Goal: Transaction & Acquisition: Purchase product/service

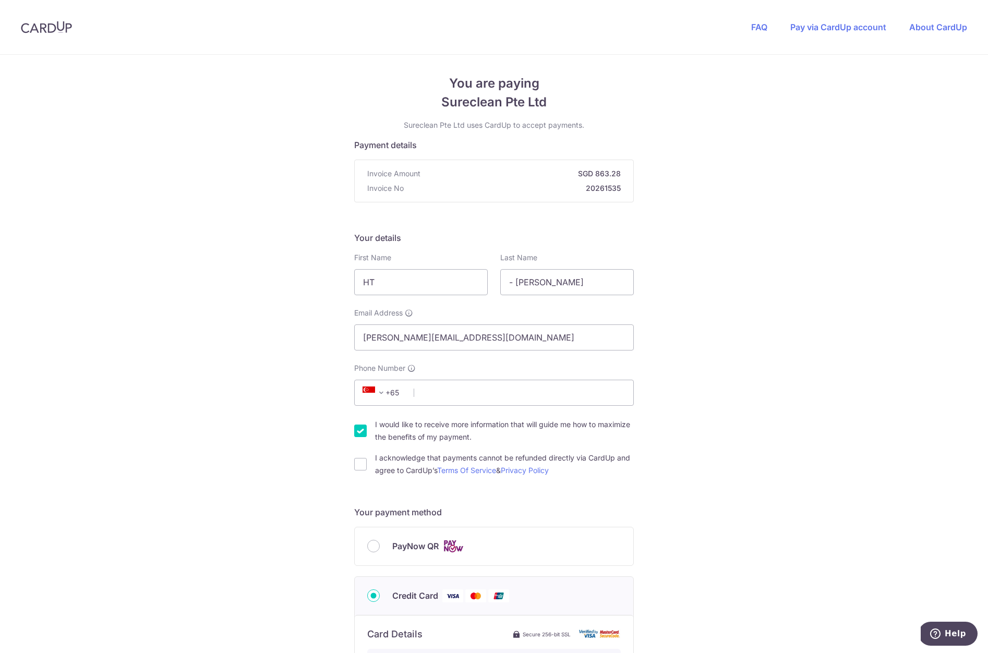
scroll to position [2, 0]
click at [424, 281] on input "HT" at bounding box center [421, 282] width 134 height 26
click at [812, 324] on div "You are paying Sureclean Pte Ltd Sureclean Pte Ltd uses CardUp to accept paymen…" at bounding box center [494, 562] width 988 height 1018
drag, startPoint x: 409, startPoint y: 271, endPoint x: 327, endPoint y: 273, distance: 81.4
click at [327, 273] on div "You are paying Sureclean Pte Ltd Sureclean Pte Ltd uses CardUp to accept paymen…" at bounding box center [494, 562] width 988 height 1018
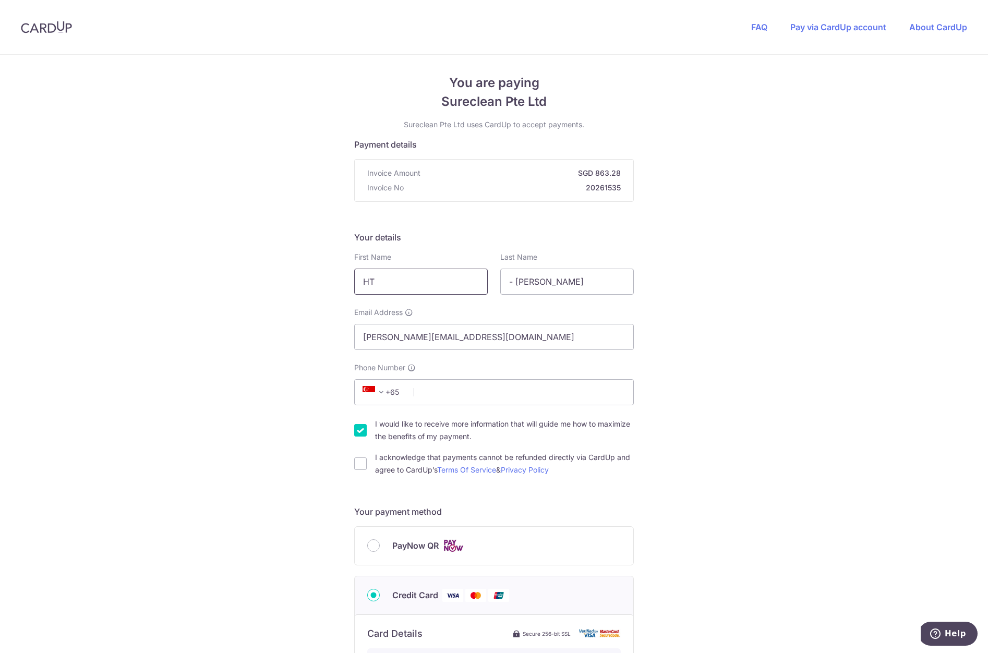
click at [416, 285] on input "HT" at bounding box center [421, 282] width 134 height 26
type input "H"
type input "[PERSON_NAME]"
type input "ho"
click at [496, 393] on input "Phone Number" at bounding box center [494, 392] width 280 height 26
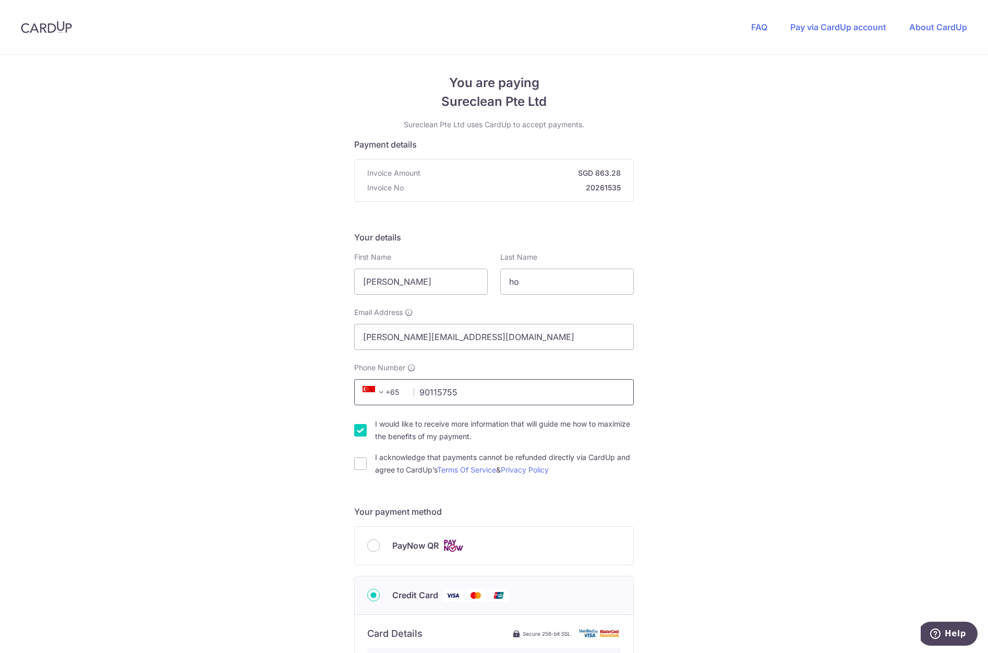
type input "90115755"
click at [359, 429] on input "I would like to receive more information that will guide me how to maximize the…" at bounding box center [360, 430] width 13 height 13
checkbox input "false"
click at [350, 463] on div "You are paying Sureclean Pte Ltd Sureclean Pte Ltd uses CardUp to accept paymen…" at bounding box center [494, 562] width 988 height 1018
click at [355, 464] on input "I acknowledge that payments cannot be refunded directly via CardUp and agree to…" at bounding box center [360, 464] width 13 height 13
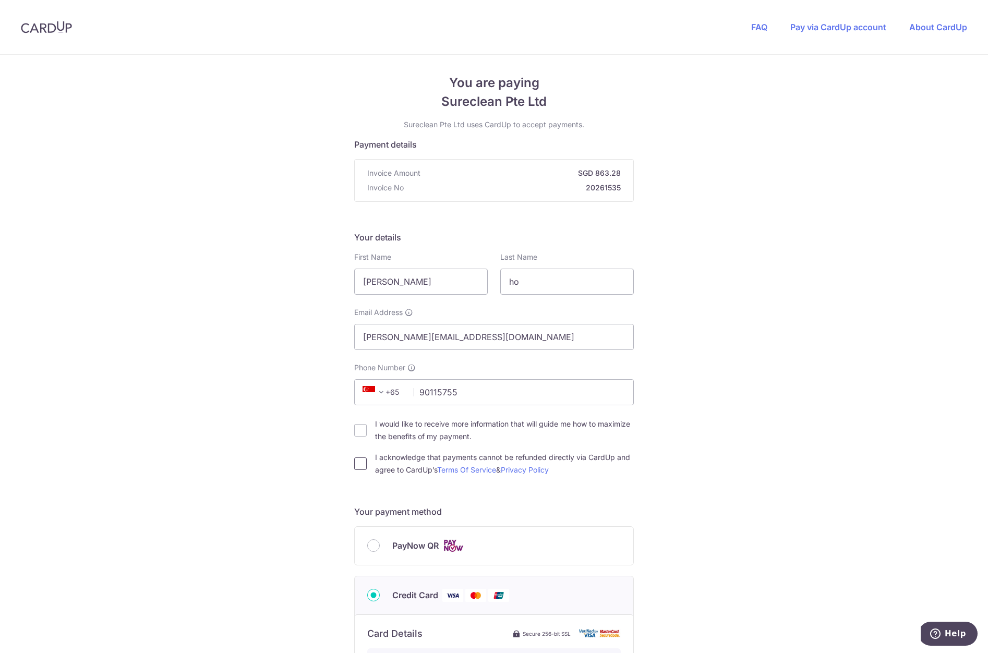
checkbox input "true"
click at [358, 434] on input "I would like to receive more information that will guide me how to maximize the…" at bounding box center [360, 430] width 13 height 13
checkbox input "true"
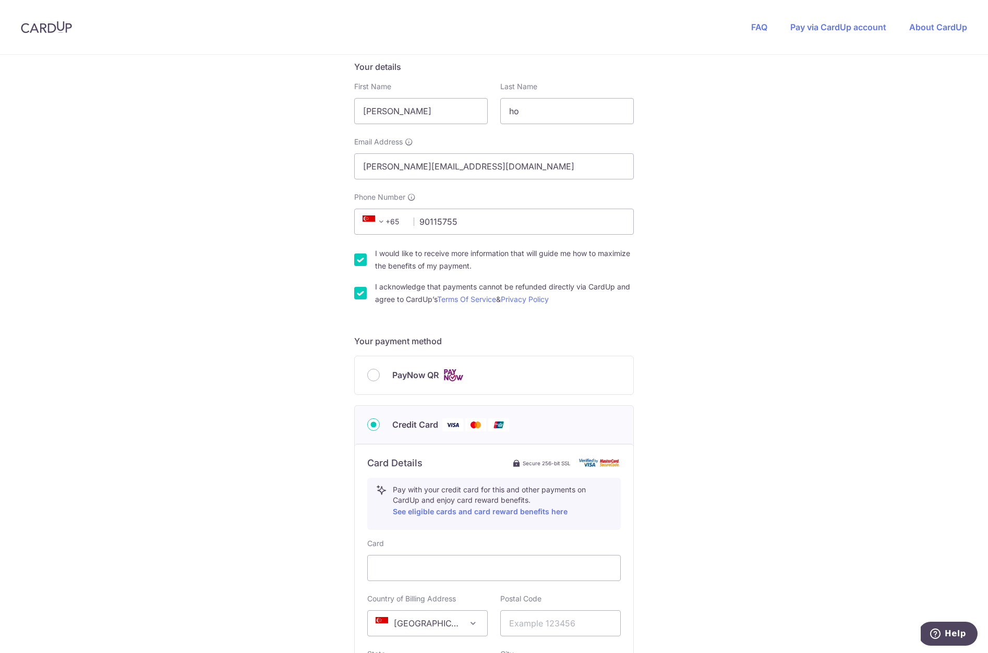
scroll to position [396, 0]
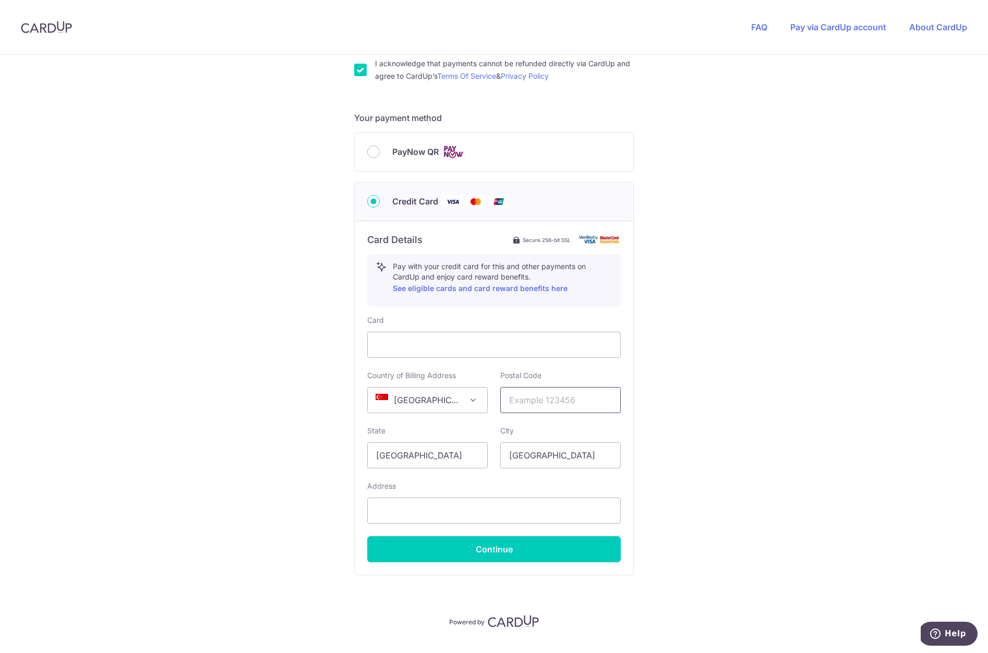
click at [593, 399] on input "text" at bounding box center [560, 400] width 121 height 26
paste input "538865"
type input "538865"
click at [710, 373] on div "You are paying Sureclean Pte Ltd Sureclean Pte Ltd uses CardUp to accept paymen…" at bounding box center [494, 168] width 988 height 1018
click at [445, 510] on input "text" at bounding box center [494, 511] width 254 height 26
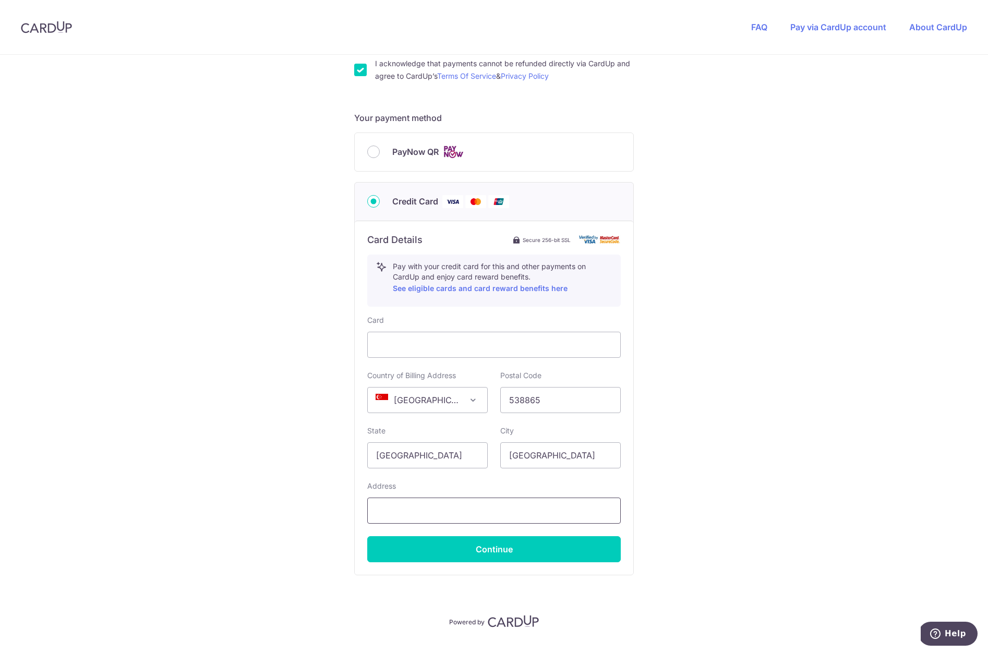
paste input "Blk [STREET_ADDRESS]"
type input "Blk [STREET_ADDRESS]"
click at [534, 549] on button "Continue" at bounding box center [494, 549] width 254 height 26
type input "**** 1961"
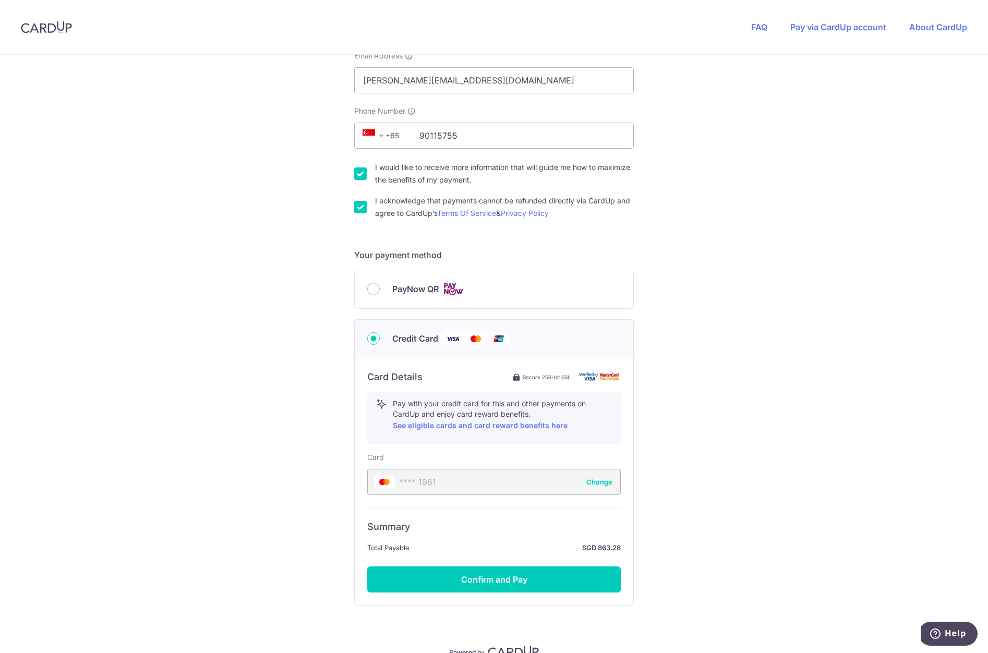
scroll to position [312, 0]
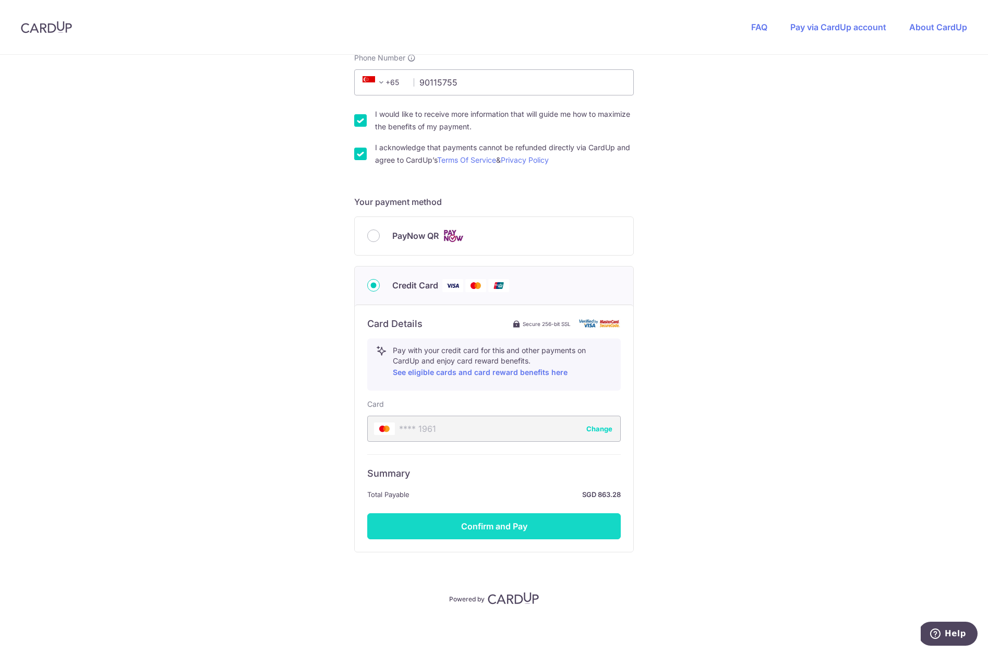
click at [561, 534] on button "Confirm and Pay" at bounding box center [494, 526] width 254 height 26
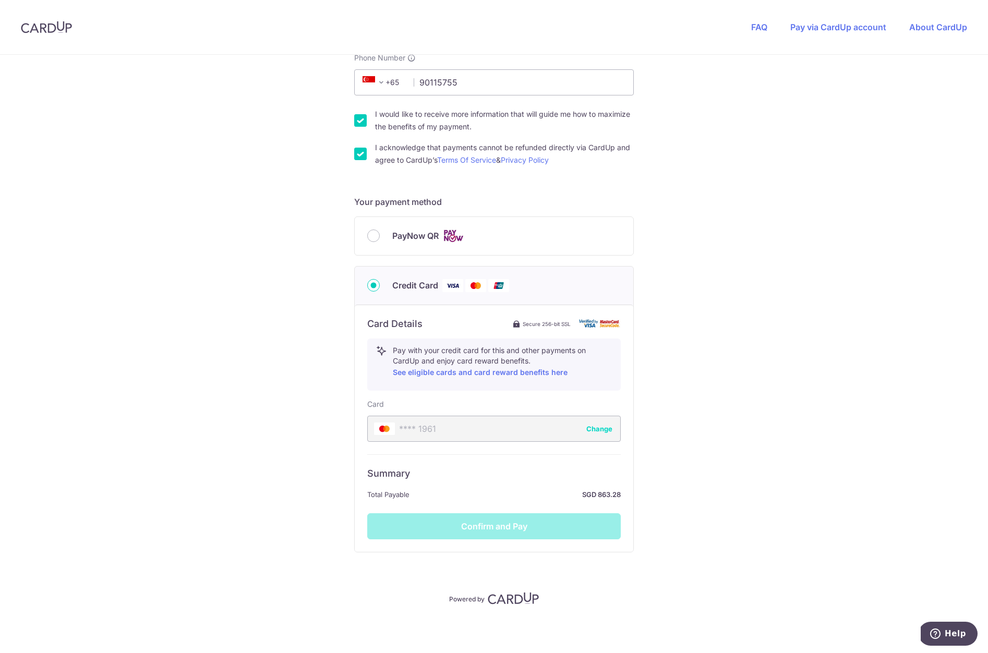
click at [491, 519] on div "Summary Total Payable SGD 863.28 Confirm and Pay" at bounding box center [494, 497] width 254 height 85
